Goal: Information Seeking & Learning: Learn about a topic

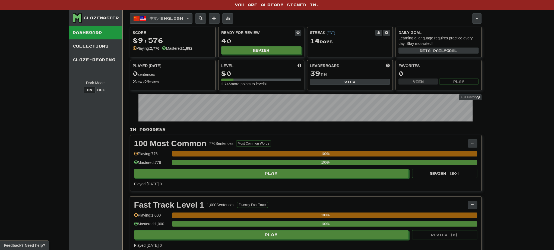
click at [189, 18] on span "button" at bounding box center [188, 18] width 2 height 1
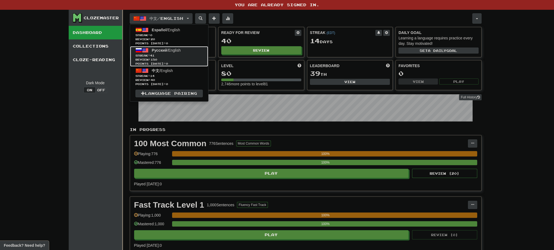
click at [173, 55] on span "Streak: 41" at bounding box center [168, 55] width 67 height 4
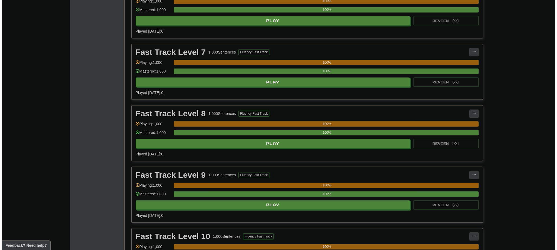
scroll to position [673, 0]
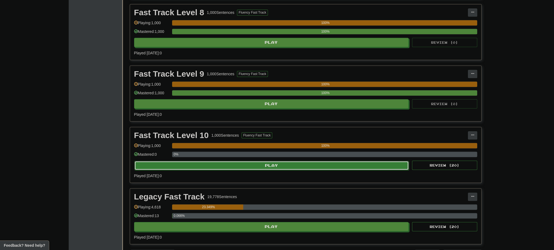
click at [259, 162] on button "Play" at bounding box center [271, 165] width 275 height 9
select select "***"
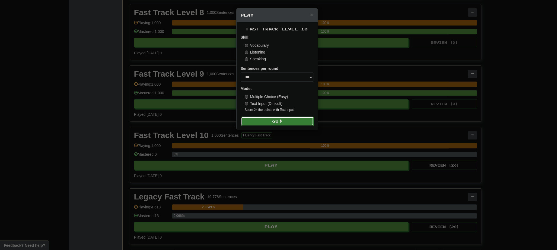
click at [278, 122] on button "Go" at bounding box center [277, 120] width 73 height 9
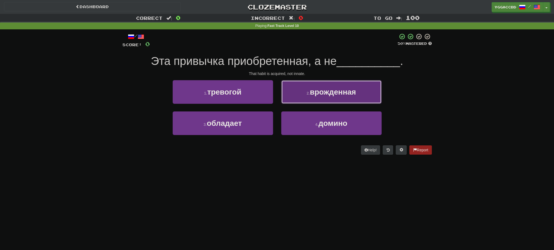
click at [331, 93] on span "врожденная" at bounding box center [333, 92] width 46 height 8
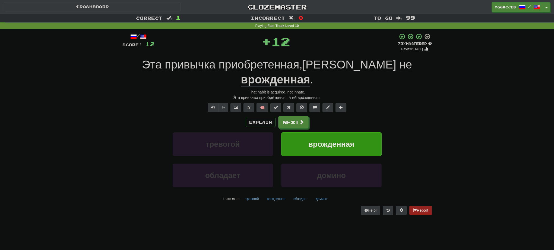
click at [310, 73] on u "врожденная" at bounding box center [275, 80] width 69 height 14
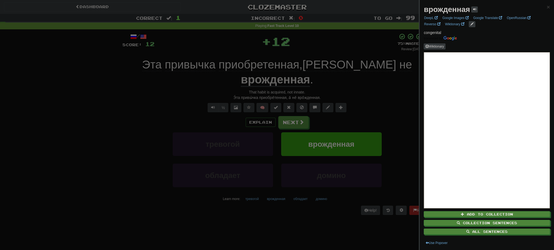
click at [366, 86] on div at bounding box center [277, 125] width 554 height 250
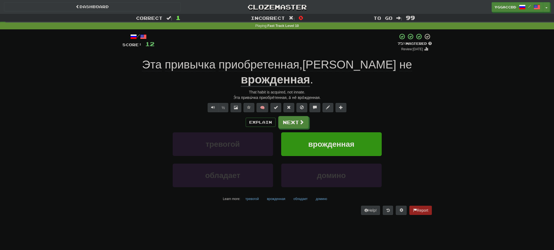
click at [277, 116] on div "Explain Next тревогой врожденная обладает домино Learn more: тревогой врожденна…" at bounding box center [276, 159] width 309 height 87
click at [289, 116] on button "Next" at bounding box center [293, 122] width 30 height 12
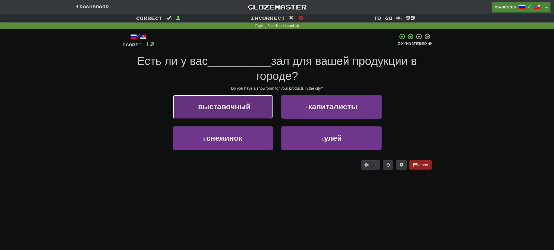
click at [255, 106] on button "1 . выставочный" at bounding box center [223, 107] width 100 height 24
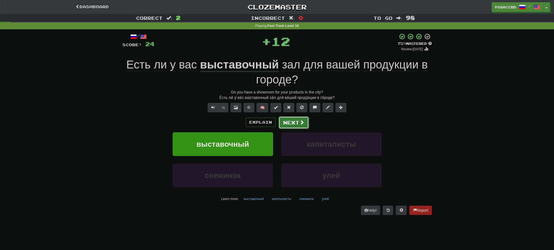
click at [293, 125] on button "Next" at bounding box center [293, 122] width 30 height 12
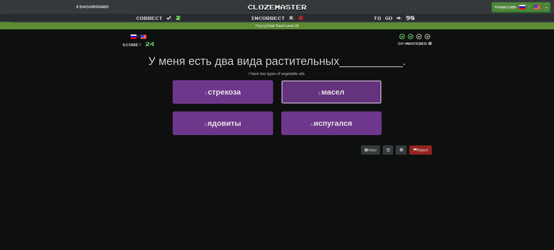
click at [320, 91] on small "2 ." at bounding box center [319, 93] width 3 height 4
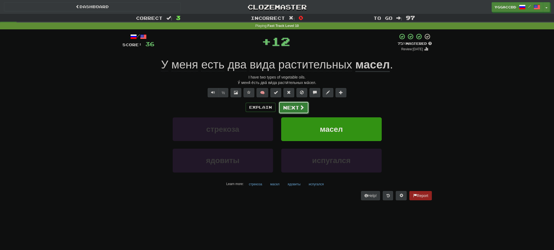
click at [280, 111] on button "Next" at bounding box center [293, 107] width 30 height 12
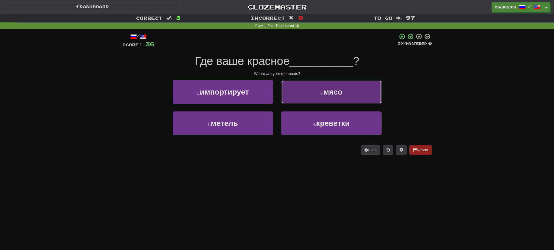
click at [303, 96] on button "2 . мясо" at bounding box center [331, 92] width 100 height 24
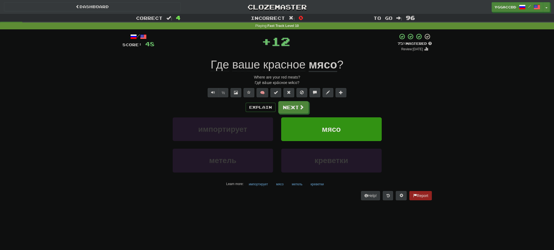
click at [281, 116] on div "Explain Next импортирует мясо метель креветки Learn more: импортирует мясо мете…" at bounding box center [276, 144] width 309 height 87
click at [286, 112] on button "Next" at bounding box center [293, 107] width 30 height 12
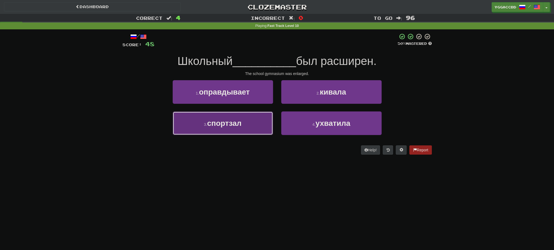
click at [238, 119] on span "спортзал" at bounding box center [224, 123] width 34 height 8
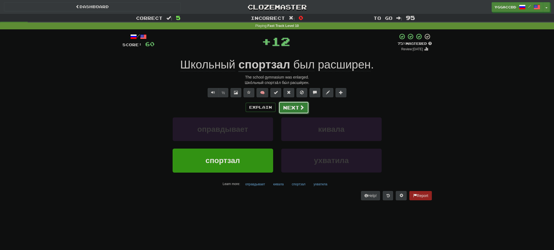
click at [294, 107] on button "Next" at bounding box center [293, 107] width 30 height 12
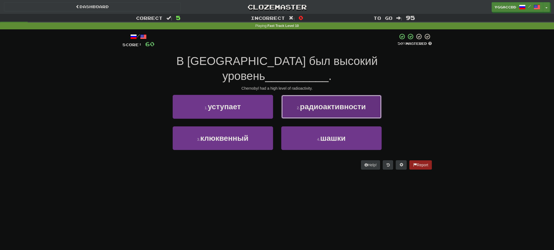
click at [315, 102] on span "радиоактивности" at bounding box center [333, 106] width 66 height 8
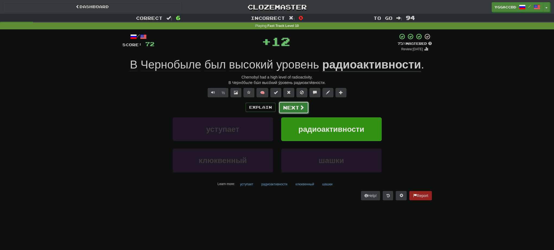
click at [292, 110] on button "Next" at bounding box center [293, 107] width 30 height 12
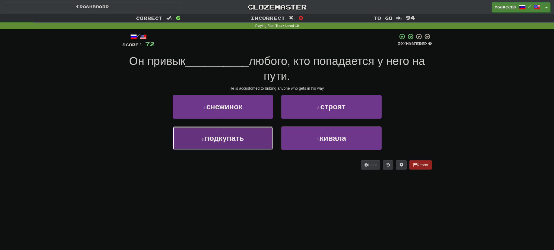
click at [238, 144] on button "3 . подкупать" at bounding box center [223, 138] width 100 height 24
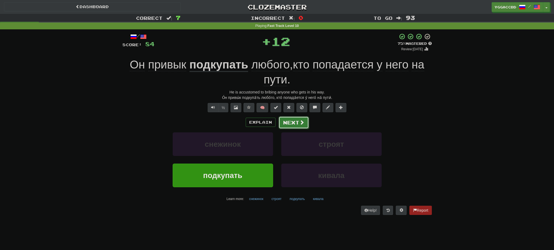
click at [290, 120] on button "Next" at bounding box center [293, 122] width 30 height 12
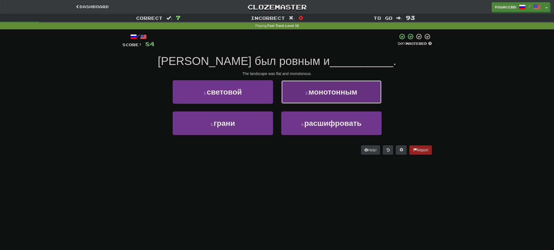
click at [306, 98] on button "2 . монотонным" at bounding box center [331, 92] width 100 height 24
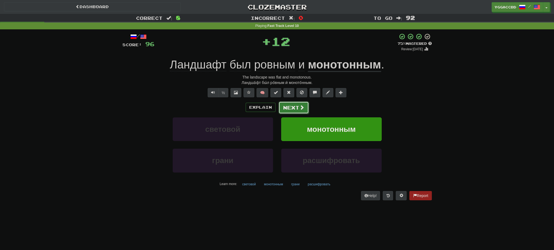
click at [289, 107] on button "Next" at bounding box center [293, 107] width 30 height 12
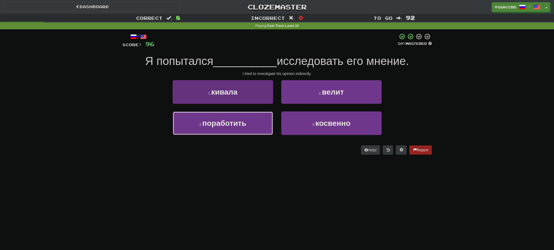
click at [248, 127] on button "3 . поработить" at bounding box center [223, 123] width 100 height 24
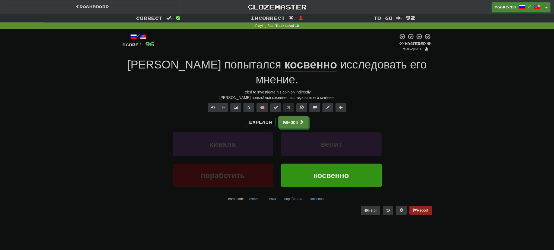
click at [284, 68] on u "косвенно" at bounding box center [310, 65] width 53 height 14
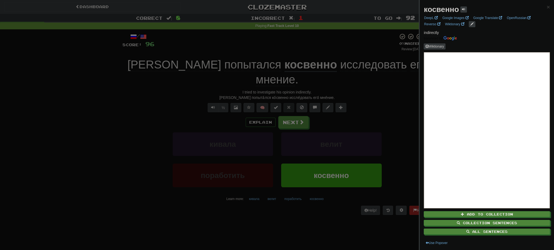
click at [288, 108] on div at bounding box center [277, 125] width 554 height 250
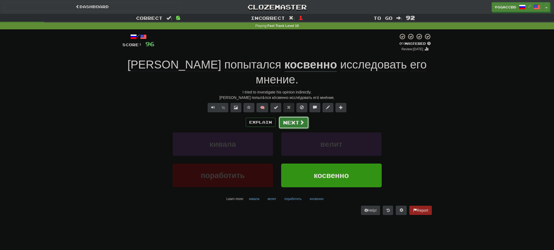
click at [286, 116] on button "Next" at bounding box center [293, 122] width 30 height 12
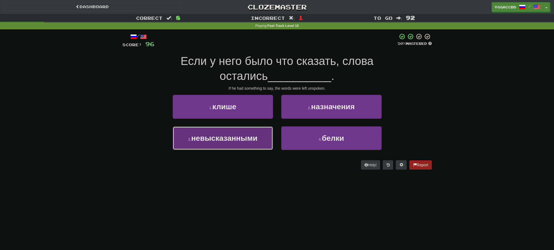
click at [211, 145] on button "3 . невысказанными" at bounding box center [223, 138] width 100 height 24
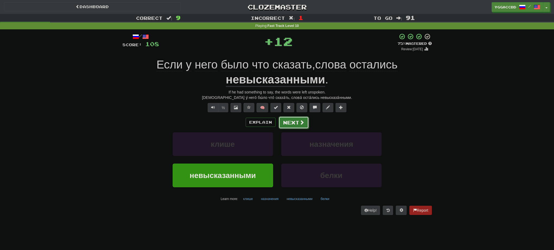
click at [293, 121] on button "Next" at bounding box center [293, 122] width 30 height 12
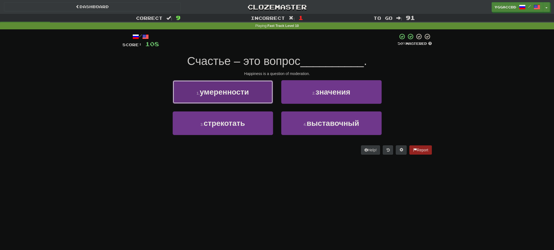
click at [237, 103] on button "1 . умеренности" at bounding box center [223, 92] width 100 height 24
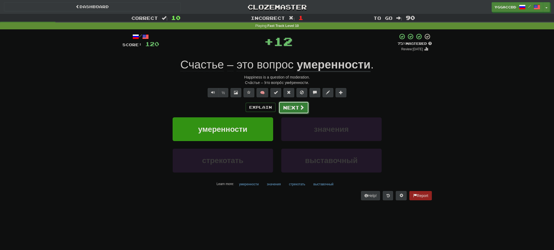
click at [279, 108] on button "Next" at bounding box center [293, 107] width 30 height 12
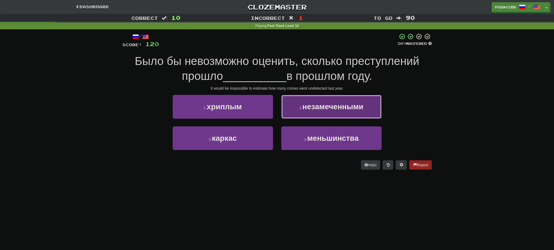
click at [345, 109] on span "незамеченными" at bounding box center [332, 106] width 61 height 8
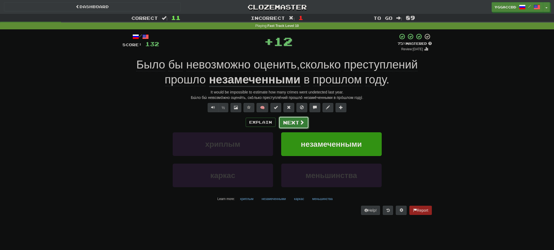
click at [297, 125] on button "Next" at bounding box center [293, 122] width 30 height 12
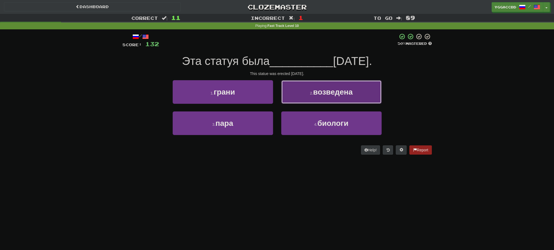
click at [305, 88] on button "2 . возведена" at bounding box center [331, 92] width 100 height 24
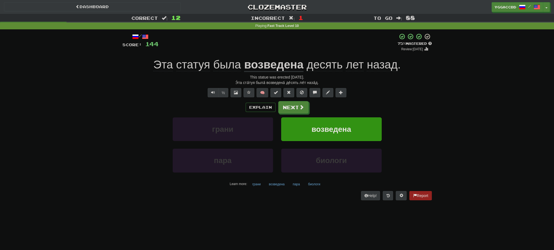
click at [275, 83] on div "Э́та ста́туя была́ возведена́ де́сять ле́т наза́д." at bounding box center [276, 82] width 309 height 5
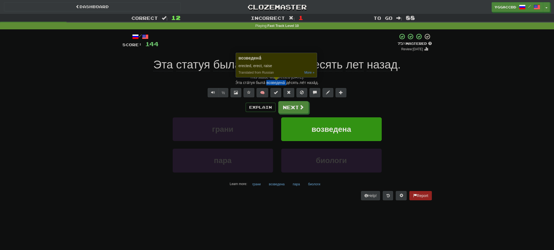
copy div "возведена́"
drag, startPoint x: 121, startPoint y: 124, endPoint x: 139, endPoint y: 127, distance: 18.2
click at [121, 124] on div "/ Score: 144 + 12 75 % Mastered Review: [DATE] Эта статуя была возведена [DATE]…" at bounding box center [277, 118] width 318 height 178
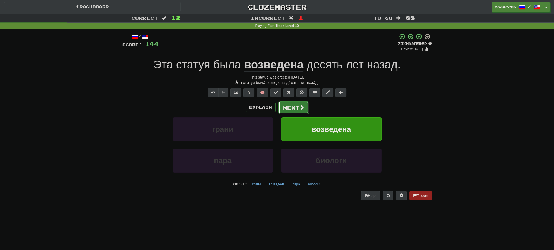
click at [288, 108] on button "Next" at bounding box center [293, 107] width 30 height 12
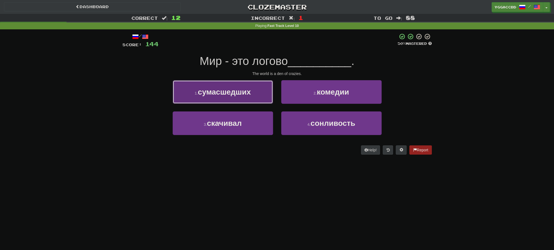
click at [215, 97] on button "1 . сумасшедших" at bounding box center [223, 92] width 100 height 24
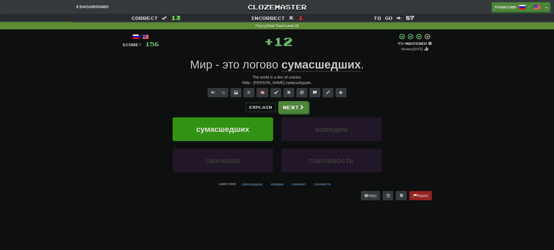
click at [288, 83] on div "Ми́р - [PERSON_NAME] сумасше́дших." at bounding box center [276, 82] width 309 height 5
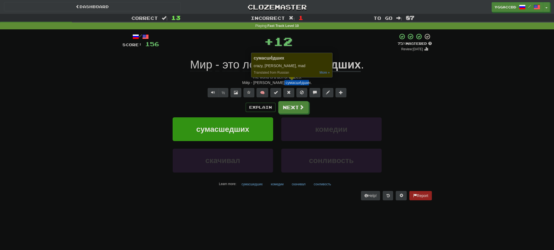
copy div "сумасше́дших"
drag, startPoint x: 110, startPoint y: 116, endPoint x: 156, endPoint y: 114, distance: 46.7
click at [114, 116] on div "Correct : 13 Incorrect : 1 To go : 87 Playing : Fast Track Level 10 / Score: 15…" at bounding box center [277, 111] width 554 height 194
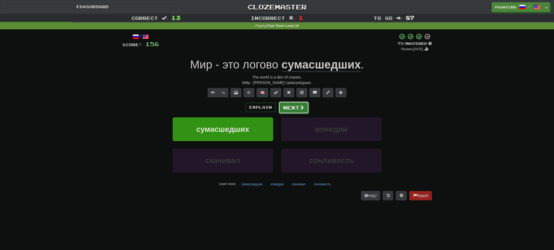
click at [300, 103] on button "Next" at bounding box center [293, 107] width 30 height 12
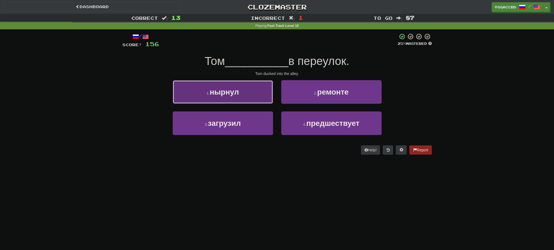
click at [257, 94] on button "1 . нырнул" at bounding box center [223, 92] width 100 height 24
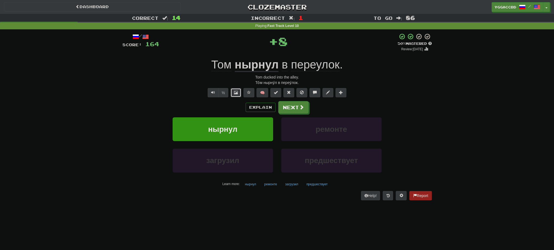
click at [233, 93] on button at bounding box center [235, 92] width 11 height 9
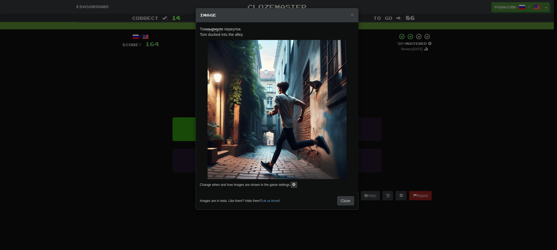
click at [405, 90] on div "× Image Том нырнул в переулок. [PERSON_NAME] ducked into the alley. Change when…" at bounding box center [278, 125] width 557 height 250
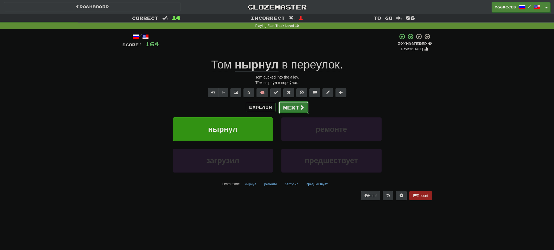
click at [283, 107] on button "Next" at bounding box center [293, 107] width 30 height 12
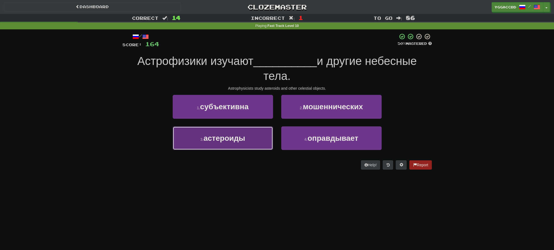
click at [245, 135] on span "астероиды" at bounding box center [225, 138] width 42 height 8
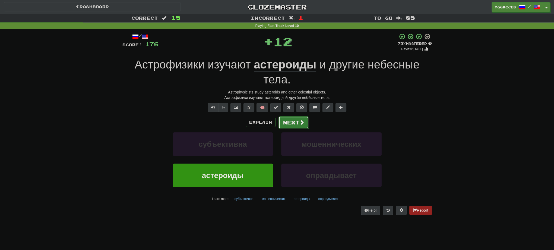
click at [284, 120] on button "Next" at bounding box center [293, 122] width 30 height 12
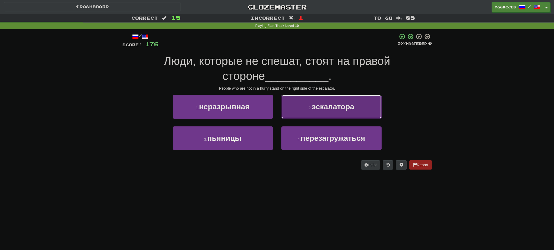
click at [311, 104] on button "2 . эскалатора" at bounding box center [331, 107] width 100 height 24
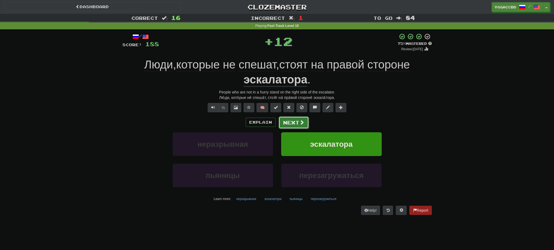
click at [290, 125] on button "Next" at bounding box center [293, 122] width 30 height 12
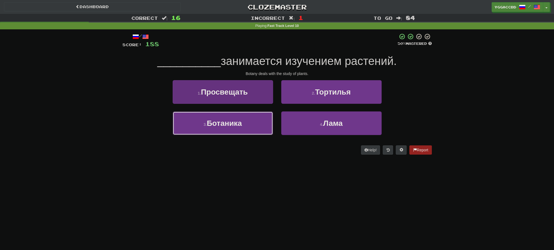
click at [246, 122] on button "3 . Ботаника" at bounding box center [223, 123] width 100 height 24
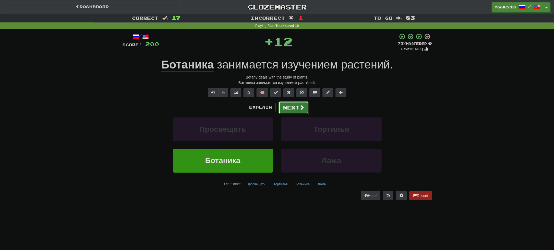
click at [293, 105] on button "Next" at bounding box center [293, 107] width 30 height 12
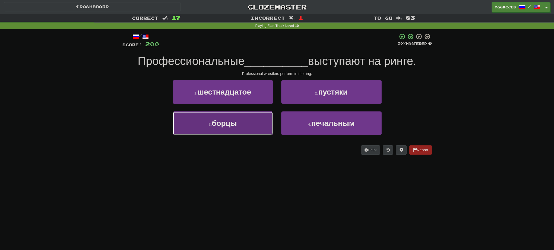
click at [228, 122] on span "борцы" at bounding box center [224, 123] width 25 height 8
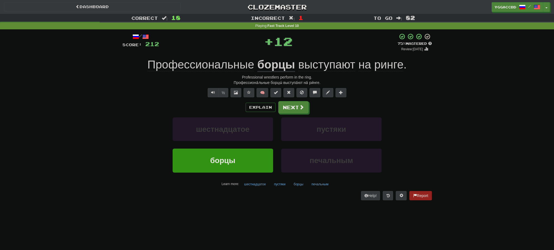
click at [284, 61] on u "борцы" at bounding box center [276, 65] width 38 height 14
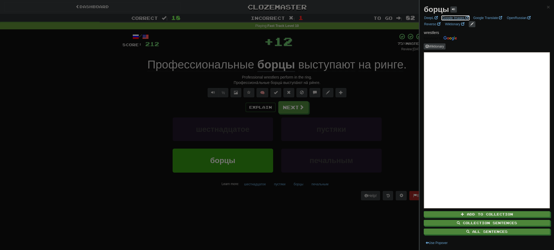
click at [452, 17] on link "Google Images" at bounding box center [456, 18] width 30 height 6
click at [287, 111] on div at bounding box center [277, 125] width 554 height 250
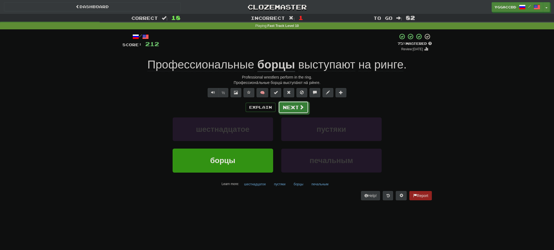
click at [291, 109] on button "Next" at bounding box center [293, 107] width 30 height 12
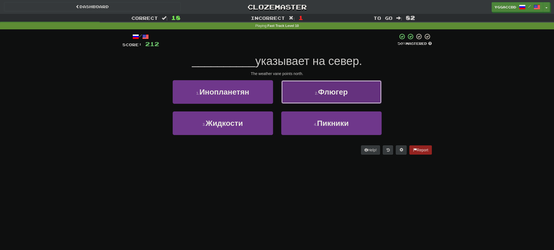
click at [304, 93] on button "2 . Флюгер" at bounding box center [331, 92] width 100 height 24
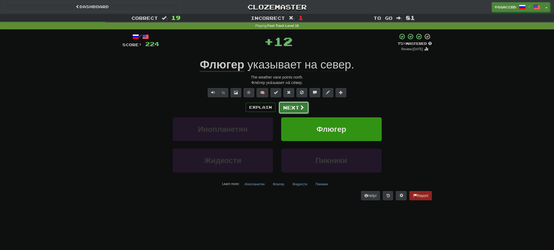
click at [293, 107] on button "Next" at bounding box center [293, 107] width 30 height 12
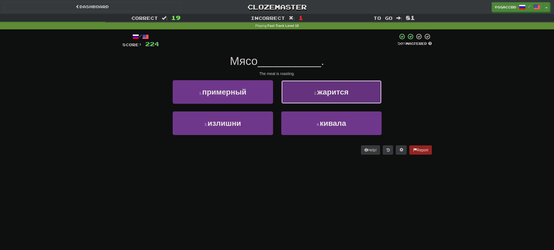
click at [325, 98] on button "2 . жарится" at bounding box center [331, 92] width 100 height 24
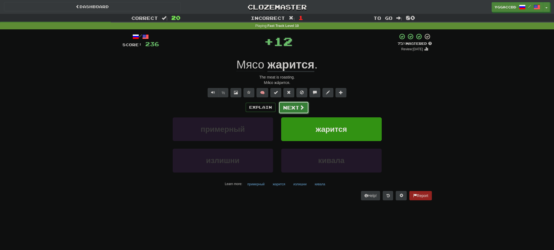
click at [296, 107] on button "Next" at bounding box center [293, 107] width 30 height 12
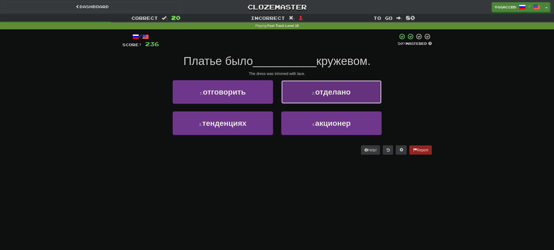
click at [309, 97] on button "2 . отделано" at bounding box center [331, 92] width 100 height 24
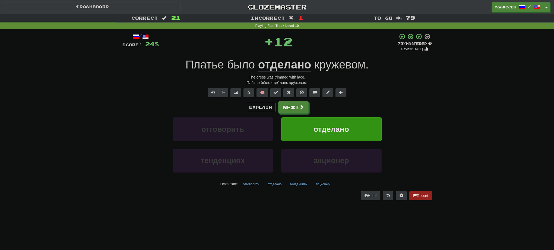
click at [287, 66] on u "отделано" at bounding box center [284, 65] width 53 height 14
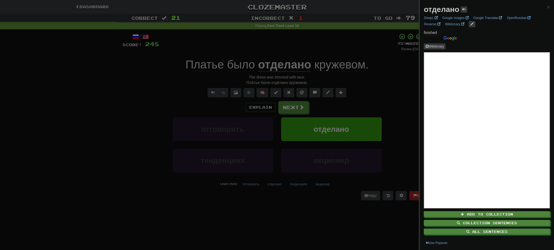
click at [395, 76] on div at bounding box center [277, 125] width 554 height 250
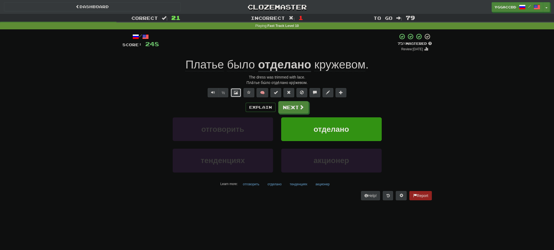
click at [235, 93] on span at bounding box center [236, 92] width 4 height 4
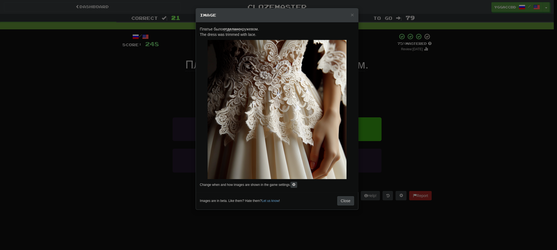
click at [440, 87] on div "× Image Платье было отделано кружевом. The dress was trimmed with lace. Change …" at bounding box center [278, 125] width 557 height 250
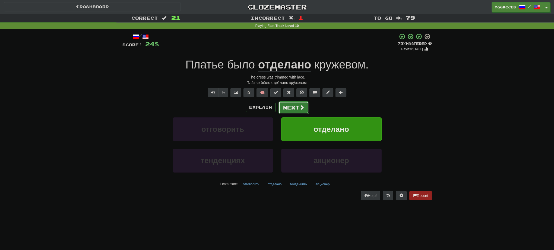
click at [295, 109] on button "Next" at bounding box center [293, 107] width 30 height 12
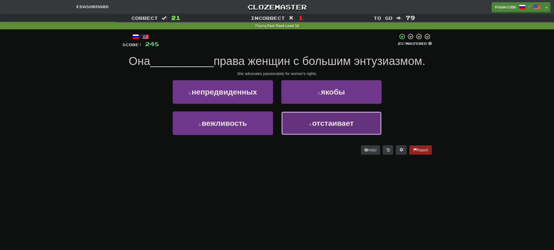
click at [332, 126] on span "отстаивает" at bounding box center [333, 123] width 42 height 8
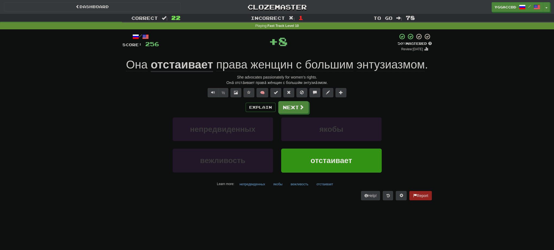
click at [192, 67] on u "отстаивает" at bounding box center [182, 65] width 62 height 14
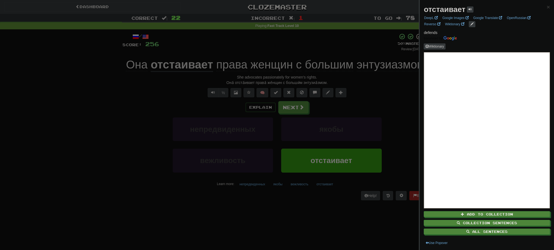
click at [178, 102] on div at bounding box center [277, 125] width 554 height 250
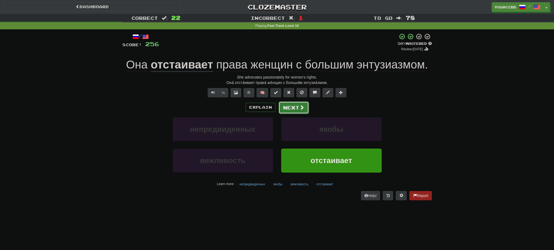
click at [297, 109] on button "Next" at bounding box center [293, 107] width 30 height 12
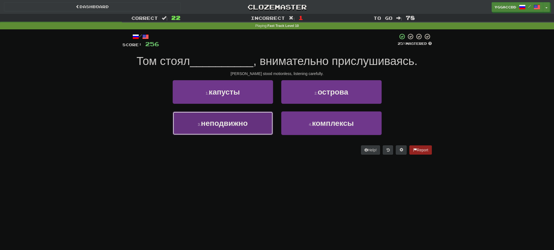
click at [207, 131] on button "3 . неподвижно" at bounding box center [223, 123] width 100 height 24
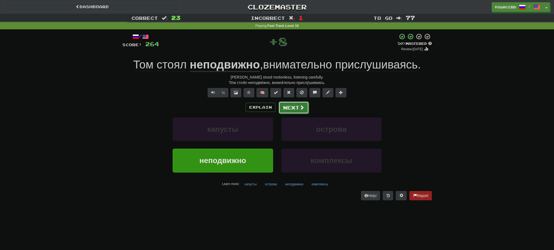
click at [294, 109] on button "Next" at bounding box center [293, 107] width 30 height 12
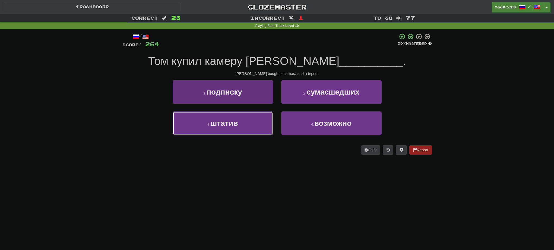
click at [248, 119] on button "3 . штатив" at bounding box center [223, 123] width 100 height 24
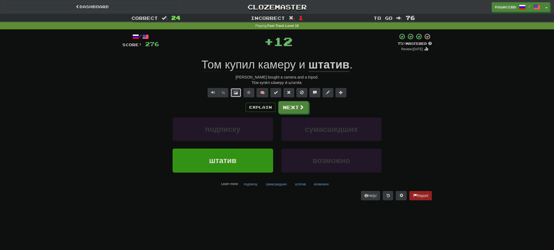
click at [239, 96] on button at bounding box center [235, 92] width 11 height 9
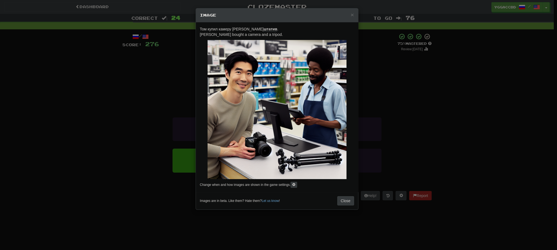
click at [437, 104] on div "× Image Том купил камеру и штатив . [PERSON_NAME] bought a camera and a tripod.…" at bounding box center [278, 125] width 557 height 250
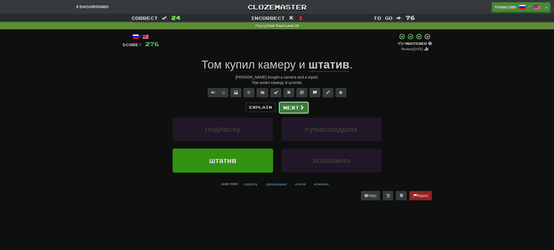
click at [293, 110] on button "Next" at bounding box center [293, 107] width 30 height 12
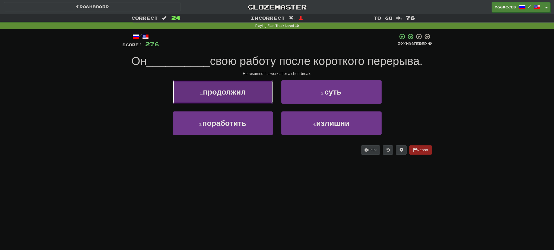
click at [250, 95] on button "1 . продолжил" at bounding box center [223, 92] width 100 height 24
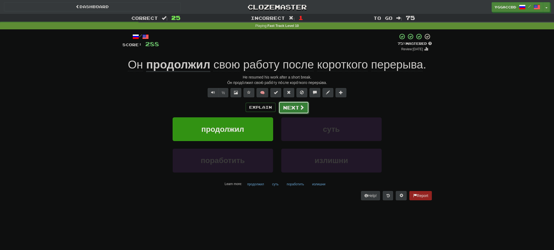
click at [296, 111] on button "Next" at bounding box center [293, 107] width 30 height 12
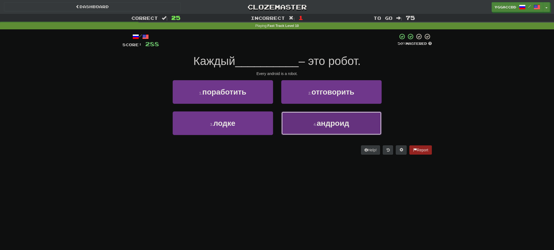
click at [320, 133] on button "4 . андроид" at bounding box center [331, 123] width 100 height 24
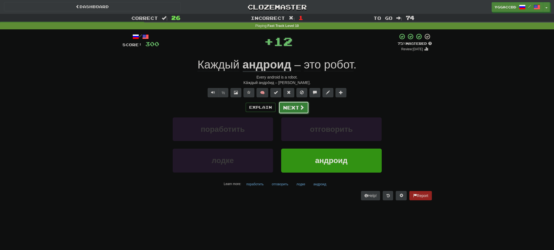
click at [290, 105] on button "Next" at bounding box center [293, 107] width 30 height 12
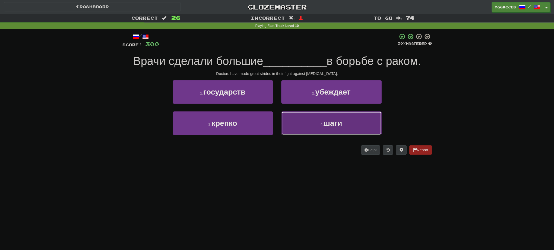
click at [342, 134] on button "4 . шаги" at bounding box center [331, 123] width 100 height 24
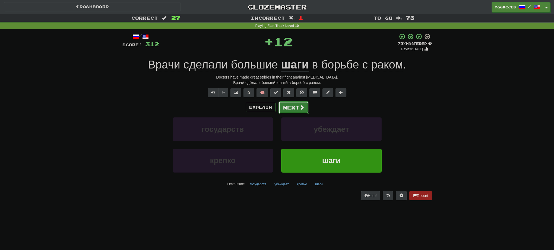
click at [291, 105] on button "Next" at bounding box center [293, 107] width 30 height 12
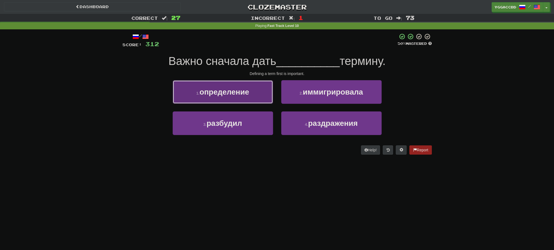
click at [227, 97] on button "1 . определение" at bounding box center [223, 92] width 100 height 24
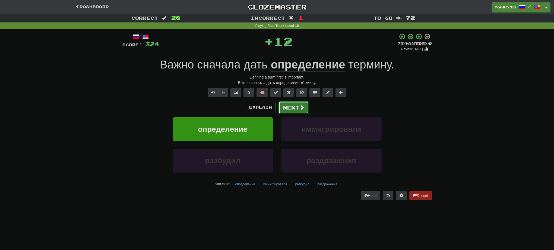
click at [301, 105] on span at bounding box center [301, 107] width 5 height 5
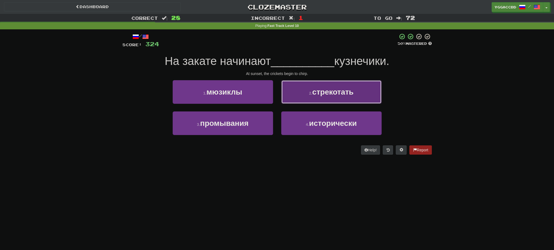
click at [304, 99] on button "2 . стрекотать" at bounding box center [331, 92] width 100 height 24
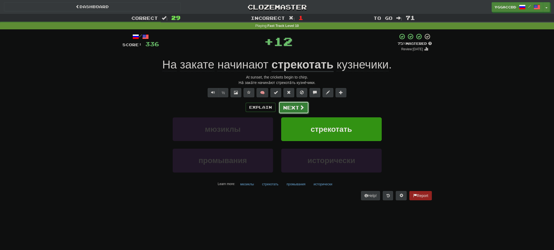
click at [287, 108] on button "Next" at bounding box center [293, 107] width 30 height 12
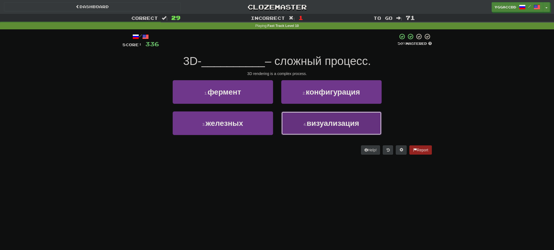
click at [306, 126] on small "4 ." at bounding box center [304, 124] width 3 height 4
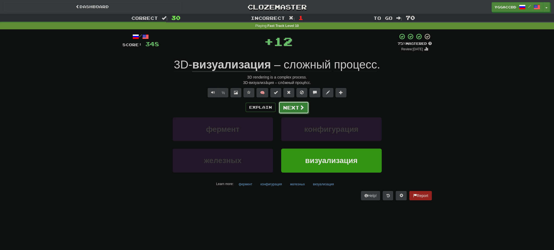
click at [289, 109] on button "Next" at bounding box center [293, 107] width 30 height 12
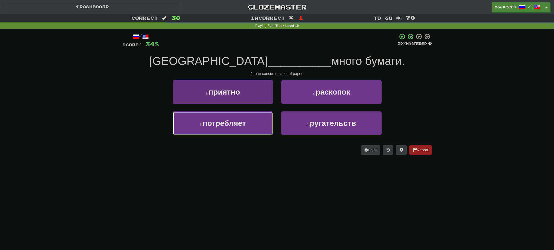
click at [246, 118] on button "3 . потребляет" at bounding box center [223, 123] width 100 height 24
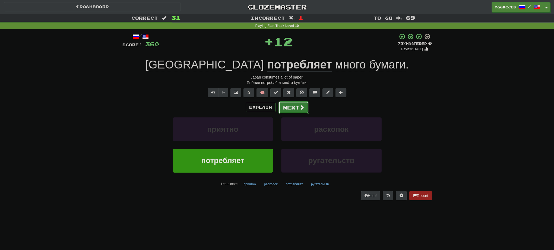
click at [294, 107] on button "Next" at bounding box center [293, 107] width 30 height 12
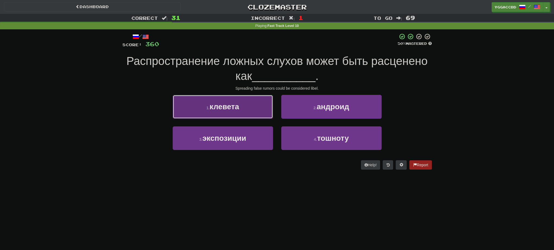
click at [217, 101] on button "1 . клевета" at bounding box center [223, 107] width 100 height 24
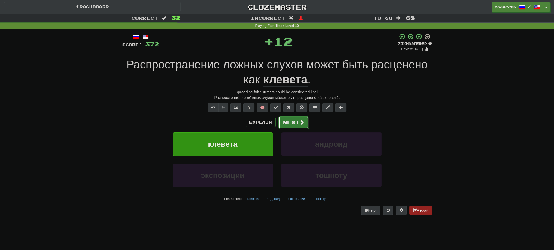
click at [296, 121] on button "Next" at bounding box center [293, 122] width 30 height 12
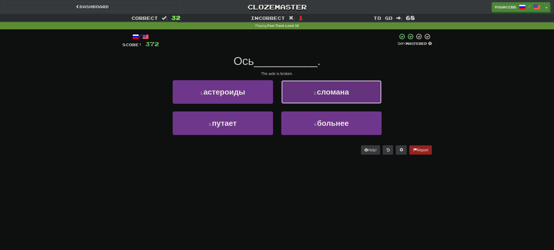
click at [303, 96] on button "2 . сломана" at bounding box center [331, 92] width 100 height 24
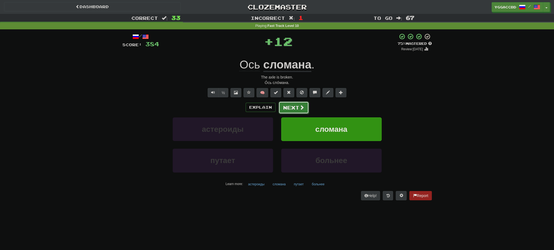
click at [289, 106] on button "Next" at bounding box center [293, 107] width 30 height 12
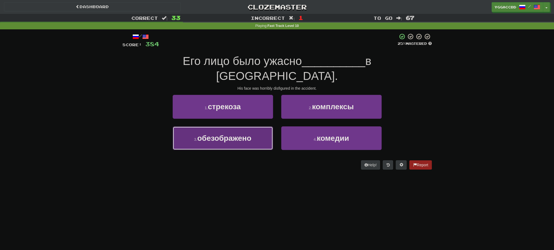
click at [270, 126] on button "3 . обезображено" at bounding box center [223, 138] width 100 height 24
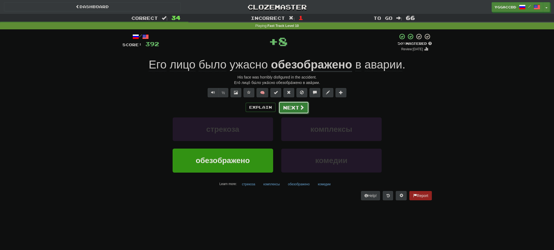
click at [297, 109] on button "Next" at bounding box center [293, 107] width 30 height 12
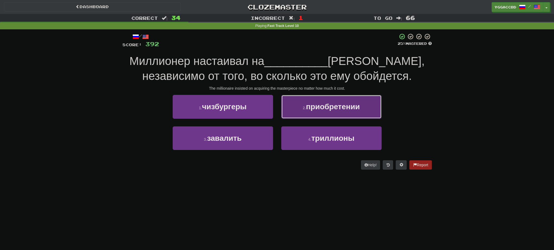
click at [317, 112] on button "2 . приобретении" at bounding box center [331, 107] width 100 height 24
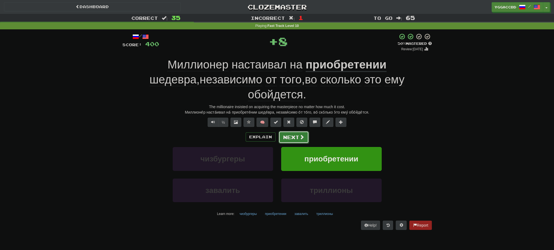
click at [296, 131] on button "Next" at bounding box center [293, 137] width 30 height 12
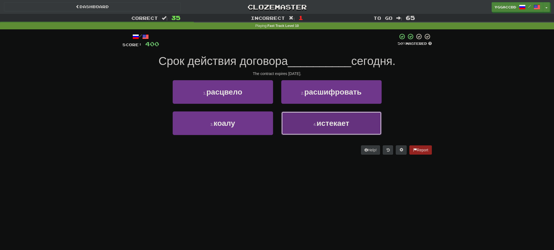
click at [308, 122] on button "4 . истекает" at bounding box center [331, 123] width 100 height 24
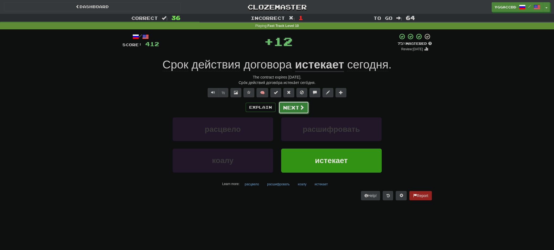
click at [298, 111] on button "Next" at bounding box center [293, 107] width 30 height 12
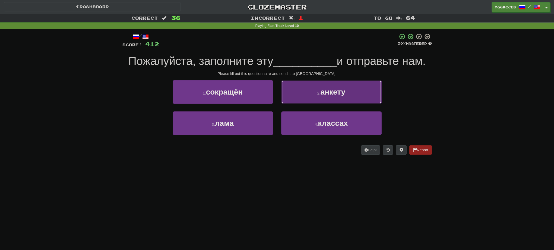
click at [311, 94] on button "2 . анкету" at bounding box center [331, 92] width 100 height 24
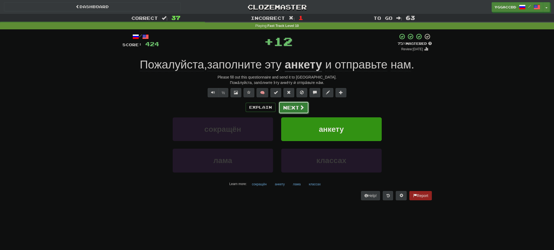
click at [292, 110] on button "Next" at bounding box center [293, 107] width 30 height 12
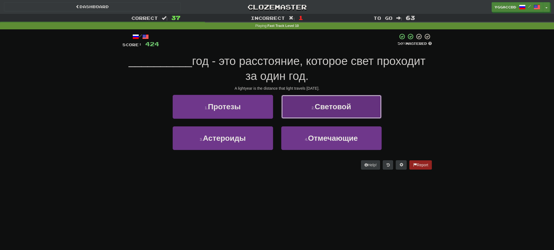
click at [301, 111] on button "2 . Световой" at bounding box center [331, 107] width 100 height 24
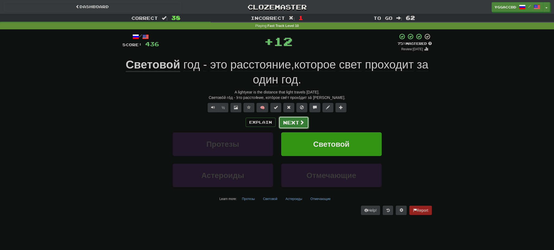
click at [290, 121] on button "Next" at bounding box center [293, 122] width 30 height 12
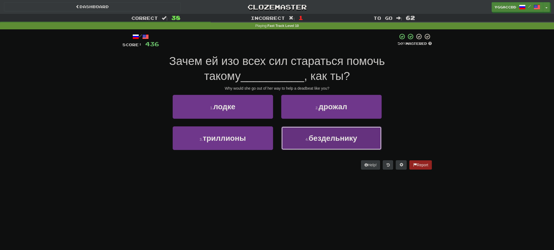
click at [315, 138] on span "бездельнику" at bounding box center [333, 138] width 49 height 8
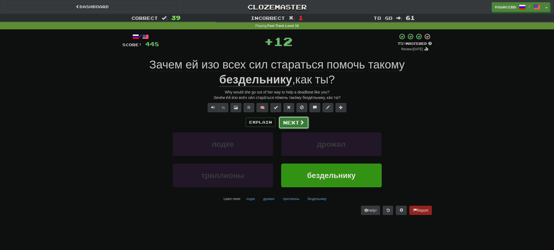
click at [294, 122] on button "Next" at bounding box center [293, 122] width 30 height 12
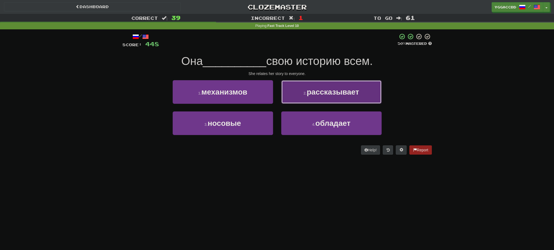
click at [320, 98] on button "2 . рассказывает" at bounding box center [331, 92] width 100 height 24
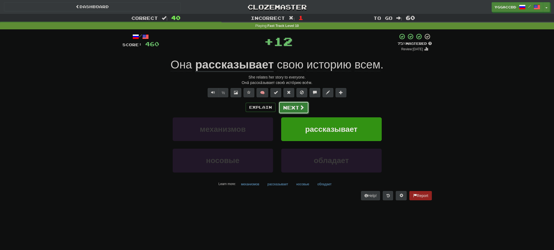
click at [291, 109] on button "Next" at bounding box center [293, 107] width 30 height 12
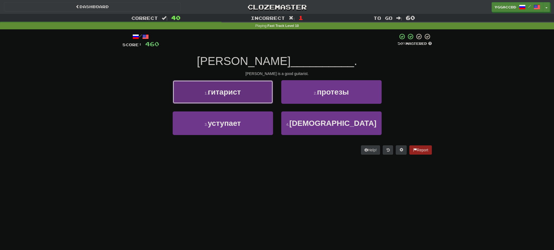
click at [244, 97] on button "1 . гитарист" at bounding box center [223, 92] width 100 height 24
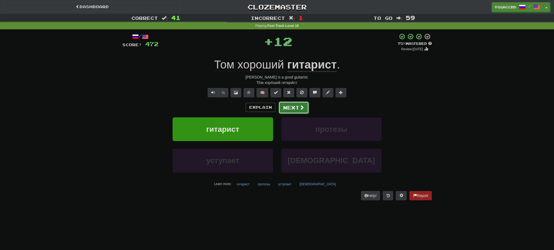
click at [300, 107] on span at bounding box center [301, 107] width 5 height 5
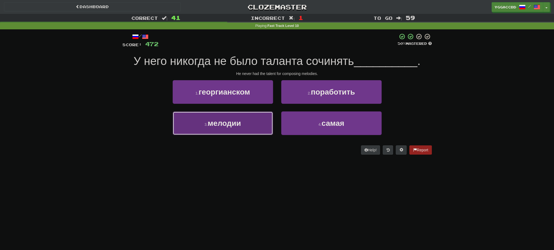
click at [240, 122] on span "мелодии" at bounding box center [224, 123] width 33 height 8
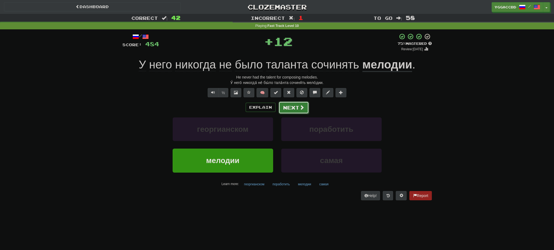
click at [297, 101] on button "Next" at bounding box center [293, 107] width 30 height 12
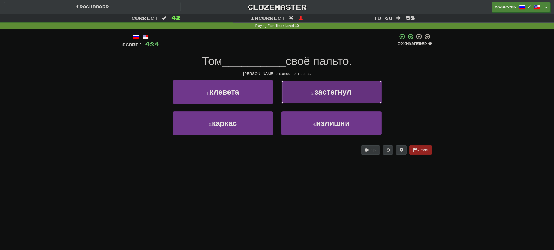
click at [308, 98] on button "2 . застегнул" at bounding box center [331, 92] width 100 height 24
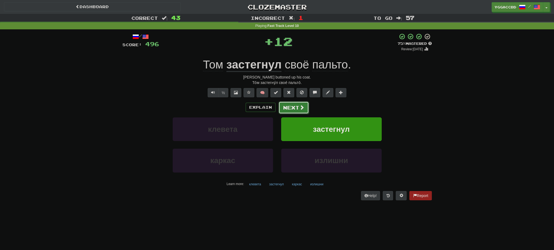
click at [295, 109] on button "Next" at bounding box center [293, 107] width 30 height 12
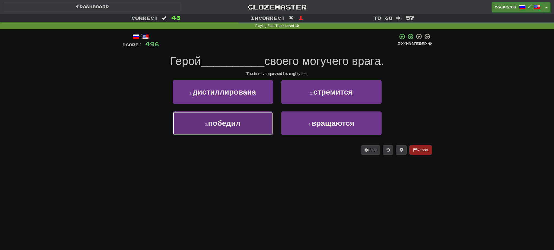
click at [245, 122] on button "3 . победил" at bounding box center [223, 123] width 100 height 24
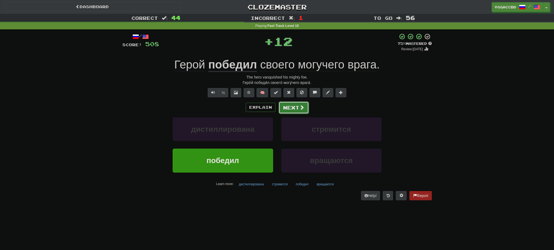
click at [302, 111] on button "Next" at bounding box center [293, 107] width 30 height 12
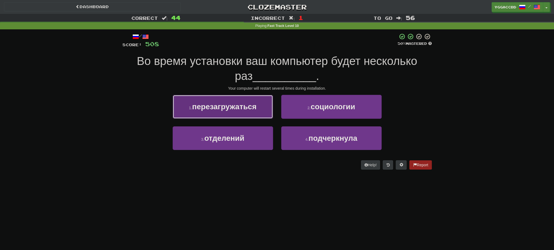
click at [248, 113] on button "1 . перезагружаться" at bounding box center [223, 107] width 100 height 24
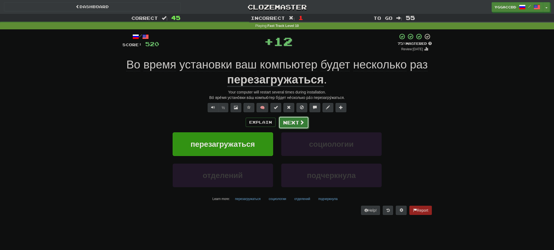
click at [294, 121] on button "Next" at bounding box center [293, 122] width 30 height 12
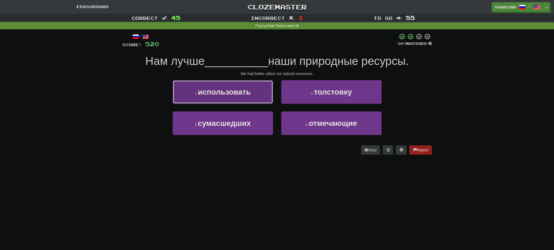
click at [232, 101] on button "1 . использовать" at bounding box center [223, 92] width 100 height 24
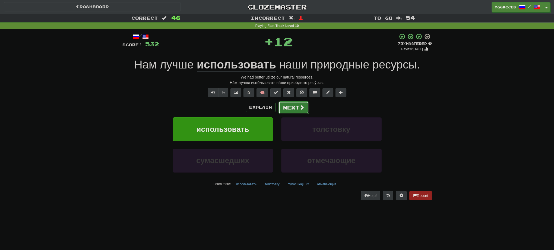
click at [282, 106] on button "Next" at bounding box center [293, 107] width 30 height 12
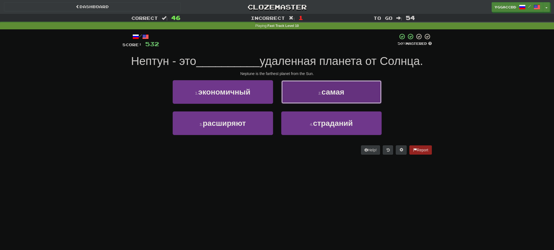
click at [302, 97] on button "2 . самая" at bounding box center [331, 92] width 100 height 24
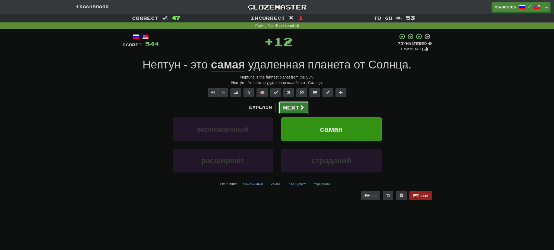
click at [283, 106] on button "Next" at bounding box center [293, 107] width 30 height 12
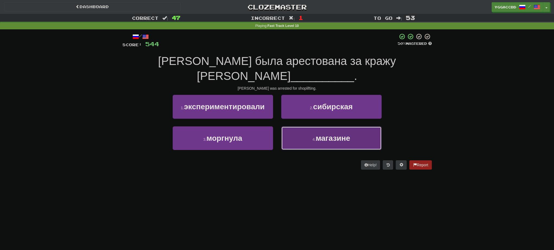
click at [315, 126] on button "4 . магазине" at bounding box center [331, 138] width 100 height 24
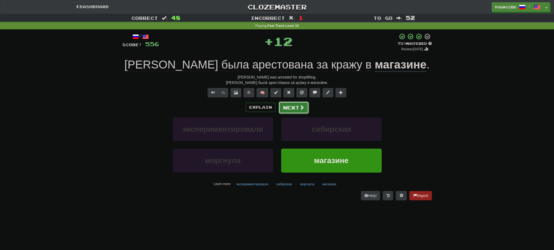
click at [291, 109] on button "Next" at bounding box center [293, 107] width 30 height 12
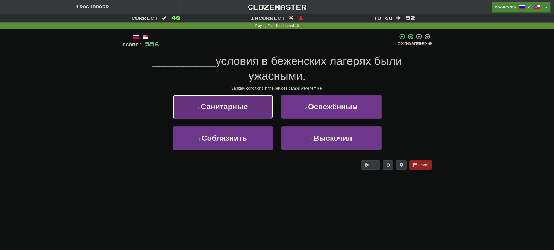
click at [256, 108] on button "1 . Санитарные" at bounding box center [223, 107] width 100 height 24
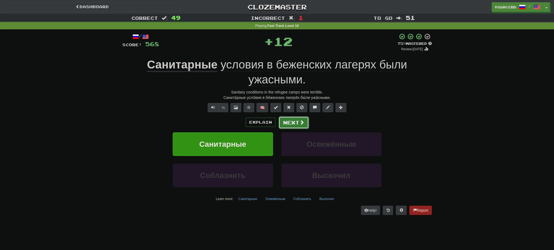
click at [295, 122] on button "Next" at bounding box center [293, 122] width 30 height 12
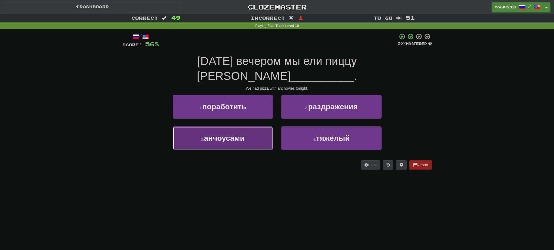
click at [252, 126] on button "3 . анчоусами" at bounding box center [223, 138] width 100 height 24
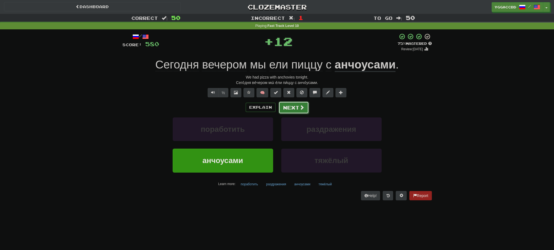
click at [294, 108] on button "Next" at bounding box center [293, 107] width 30 height 12
